Goal: Communication & Community: Answer question/provide support

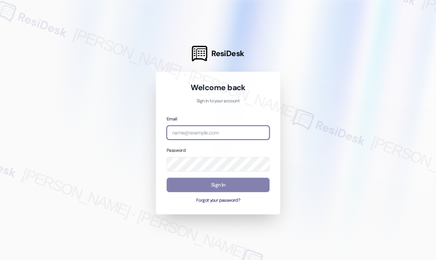
click at [216, 134] on input "email" at bounding box center [217, 133] width 103 height 14
type input "automated-surveys-campus_living_centres-[PERSON_NAME].roles@campus_living_[DOMA…"
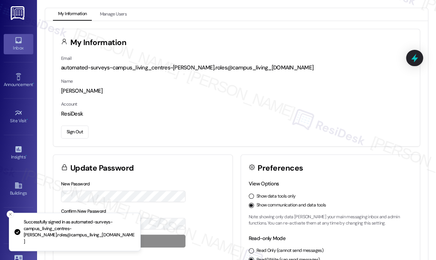
click at [18, 45] on div "Inbox" at bounding box center [18, 47] width 37 height 7
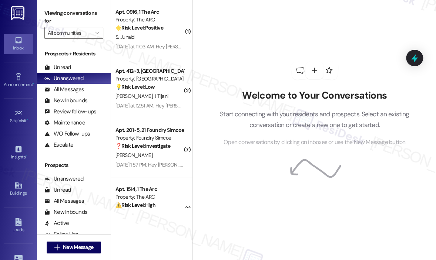
click at [295, 7] on div "Welcome to Your Conversations Start connecting with your residents and prospect…" at bounding box center [314, 104] width 222 height 208
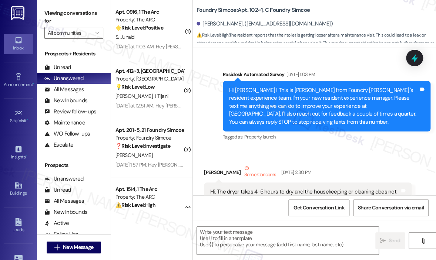
scroll to position [5085, 0]
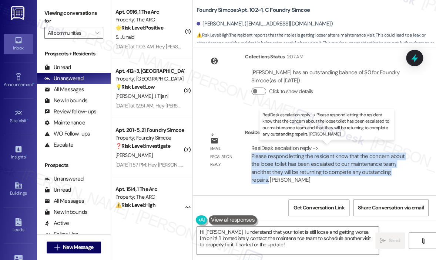
drag, startPoint x: 395, startPoint y: 172, endPoint x: 251, endPoint y: 155, distance: 144.5
click at [251, 155] on div "ResiDesk escalation reply -> Please respond letting the resident know that the …" at bounding box center [327, 165] width 155 height 40
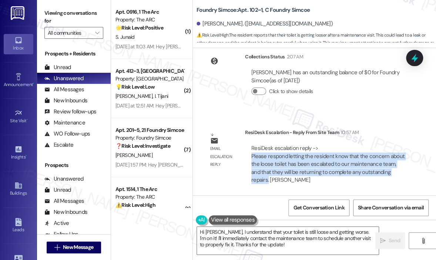
copy div "Please respond letting the resident know that the concern about the loose toile…"
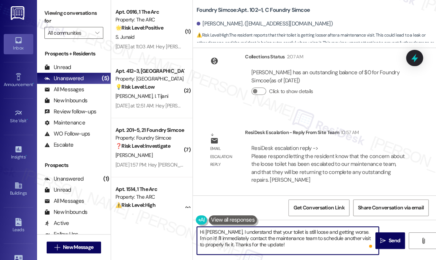
drag, startPoint x: 267, startPoint y: 244, endPoint x: 225, endPoint y: 232, distance: 43.1
click at [225, 232] on textarea "Hi [PERSON_NAME], I understand that your toilet is still loose and getting wors…" at bounding box center [288, 241] width 182 height 28
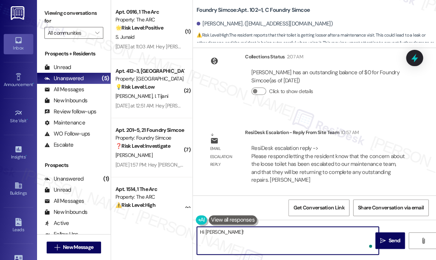
paste textarea "The site team wanted to let you know that your concern about the loose toilet h…"
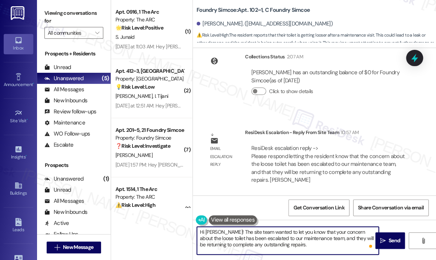
click at [318, 242] on textarea "Hi [PERSON_NAME]! The site team wanted to let you know that your concern about …" at bounding box center [288, 241] width 182 height 28
click at [338, 242] on textarea "Hi [PERSON_NAME]! The site team wanted to let you know that your concern about …" at bounding box center [288, 241] width 182 height 28
type textarea "Hi [PERSON_NAME]! The site team wanted to let you know that your concern about …"
click at [388, 239] on span "Send" at bounding box center [394, 241] width 14 height 8
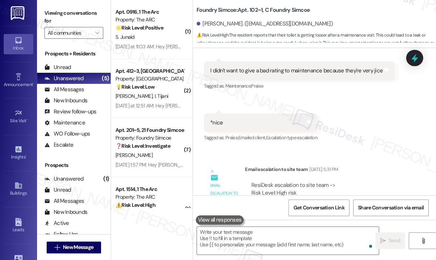
scroll to position [4749, 0]
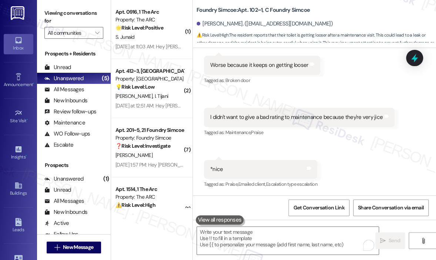
click at [339, 99] on div "Received via SMS [PERSON_NAME] [DATE] 12:10 PM I'm even very careful when I sit…" at bounding box center [314, 92] width 243 height 208
click at [364, 159] on div "Received via SMS [PERSON_NAME] [DATE] 12:10 PM I'm even very careful when I sit…" at bounding box center [314, 92] width 243 height 208
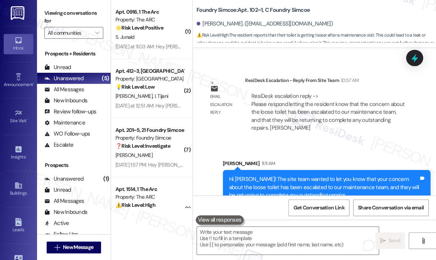
scroll to position [5153, 0]
